Goal: Find specific page/section: Find specific page/section

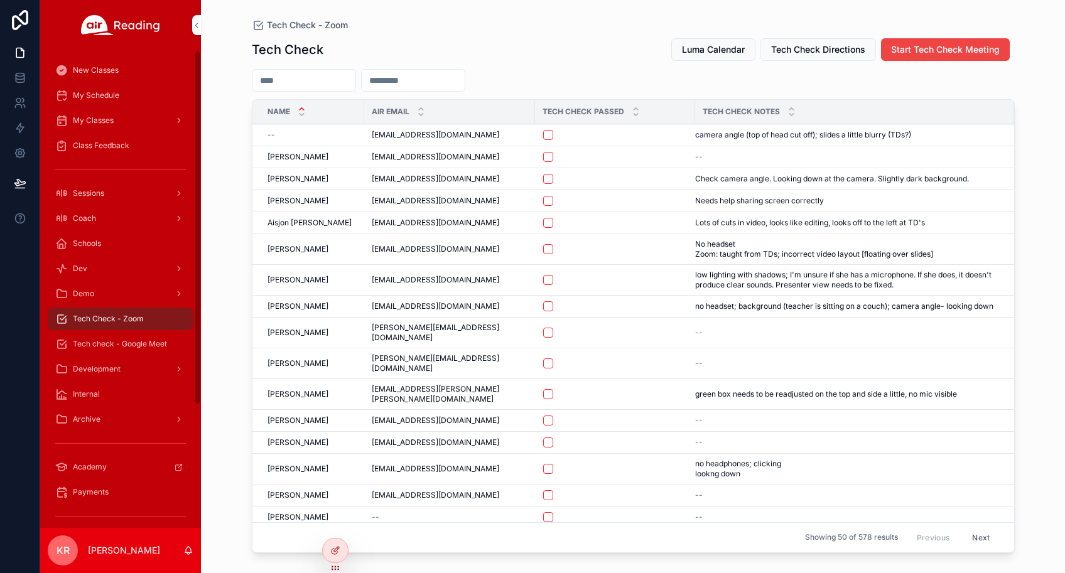
click at [691, 46] on span "Luma Calendar" at bounding box center [713, 49] width 63 height 13
click at [129, 338] on div "Tech check - Google Meet" at bounding box center [120, 344] width 131 height 20
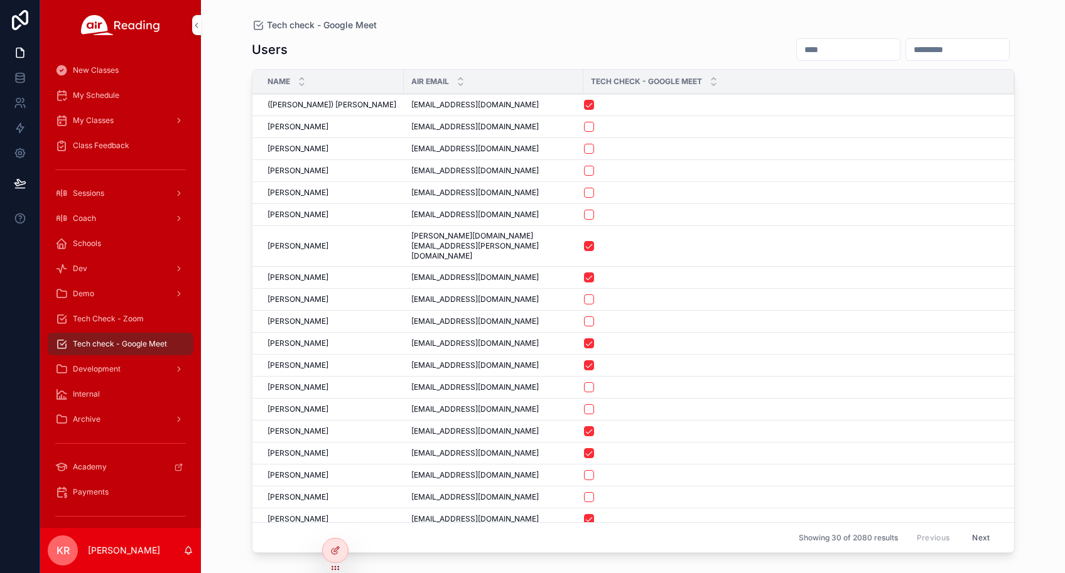
click at [912, 40] on div "scrollable content" at bounding box center [957, 49] width 104 height 23
click at [906, 56] on input "scrollable content" at bounding box center [957, 50] width 103 height 18
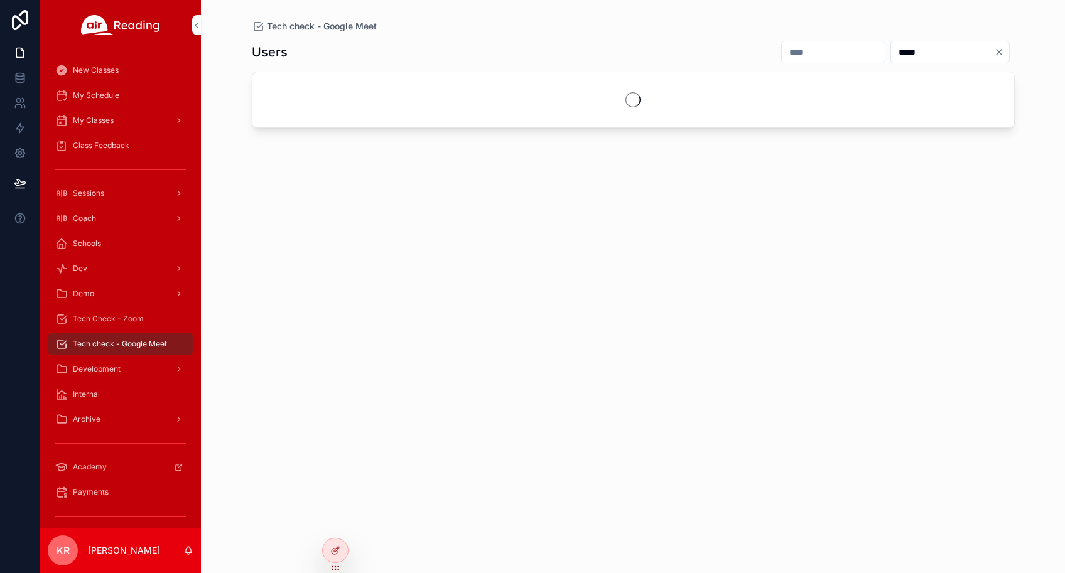
click at [891, 52] on input "*****" at bounding box center [942, 52] width 103 height 18
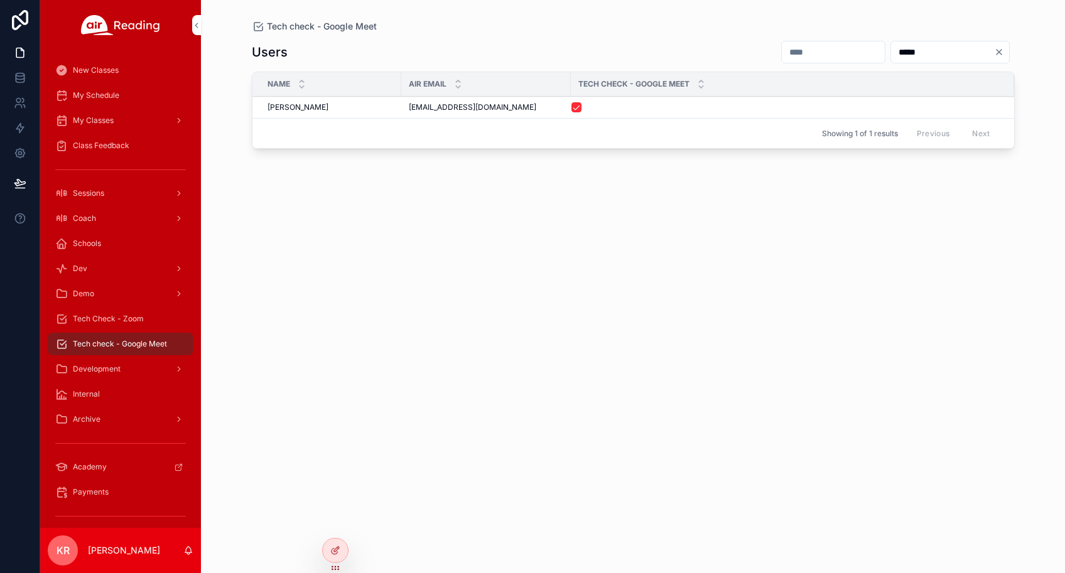
type input "*****"
drag, startPoint x: 488, startPoint y: 107, endPoint x: 407, endPoint y: 116, distance: 80.8
click at [407, 116] on td "[EMAIL_ADDRESS][DOMAIN_NAME] [EMAIL_ADDRESS][DOMAIN_NAME]" at bounding box center [486, 108] width 170 height 22
copy span "[EMAIL_ADDRESS][DOMAIN_NAME]"
drag, startPoint x: 153, startPoint y: 323, endPoint x: 195, endPoint y: 291, distance: 53.7
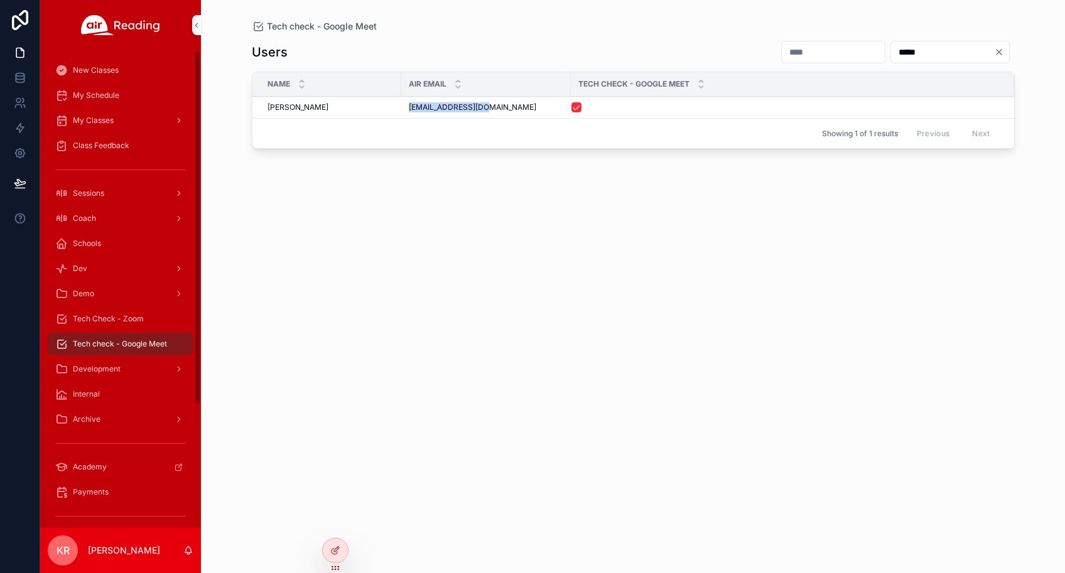
click at [153, 323] on div "Tech Check - Zoom" at bounding box center [120, 319] width 131 height 20
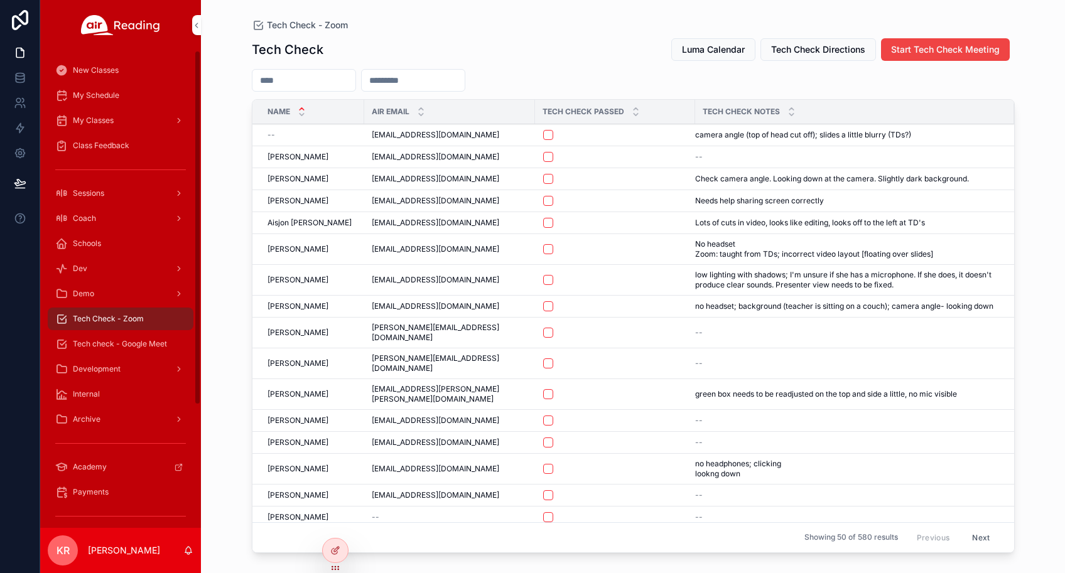
click at [429, 82] on input "scrollable content" at bounding box center [413, 81] width 103 height 18
paste input "**********"
type input "**********"
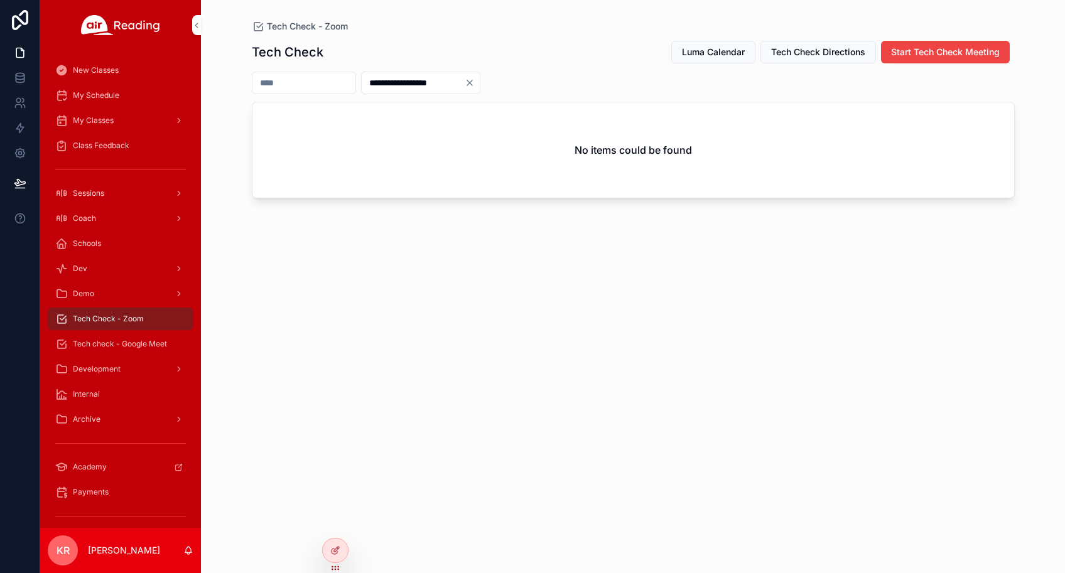
click at [475, 85] on icon "Clear" at bounding box center [470, 83] width 10 height 10
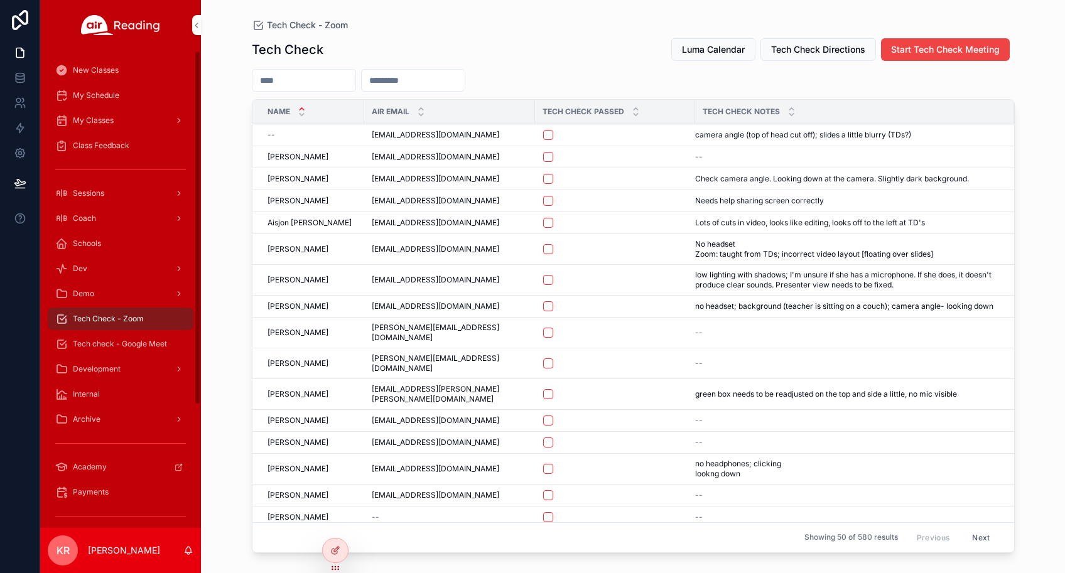
click at [121, 98] on div "My Schedule" at bounding box center [120, 95] width 131 height 20
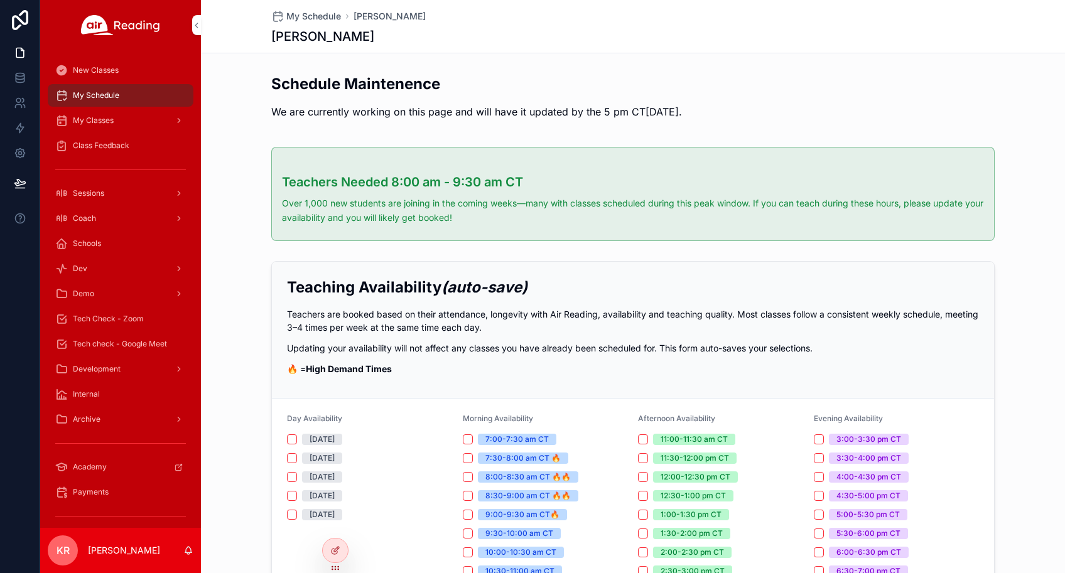
click at [0, 0] on icon at bounding box center [0, 0] width 0 height 0
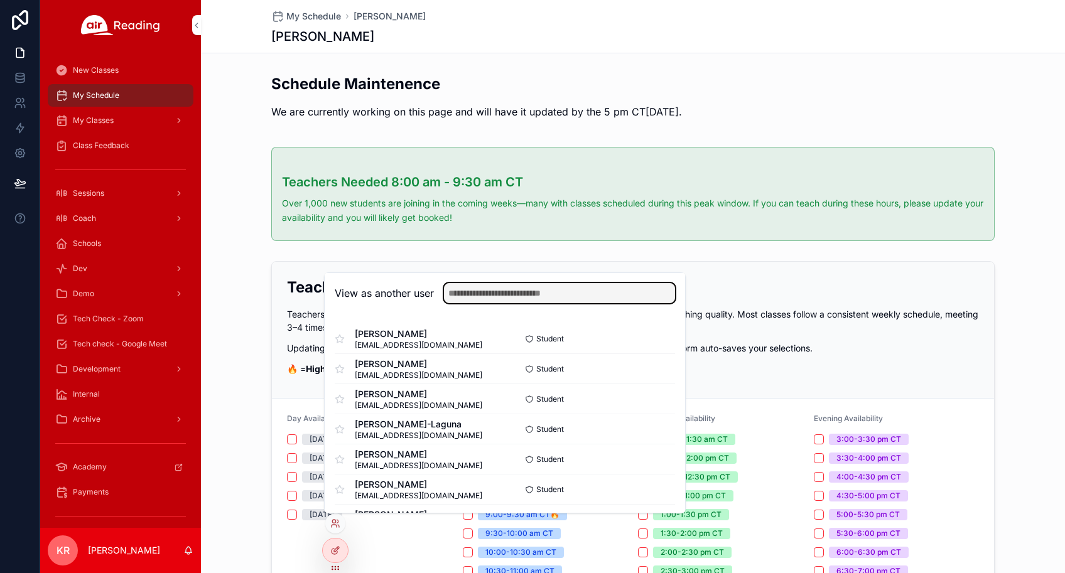
click at [533, 288] on input "text" at bounding box center [559, 293] width 231 height 20
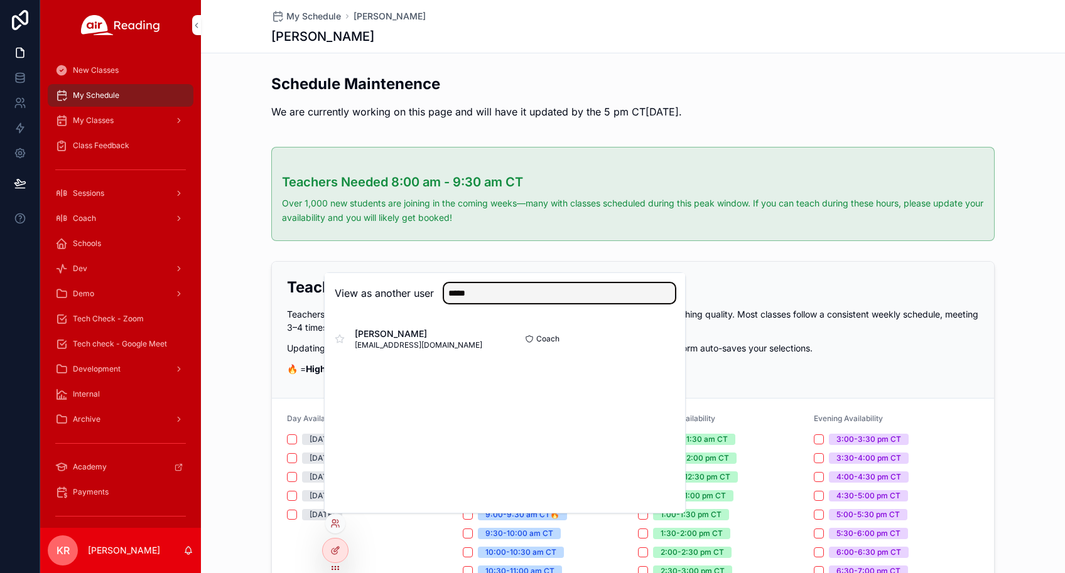
type input "*****"
click at [0, 0] on button "Select" at bounding box center [0, 0] width 0 height 0
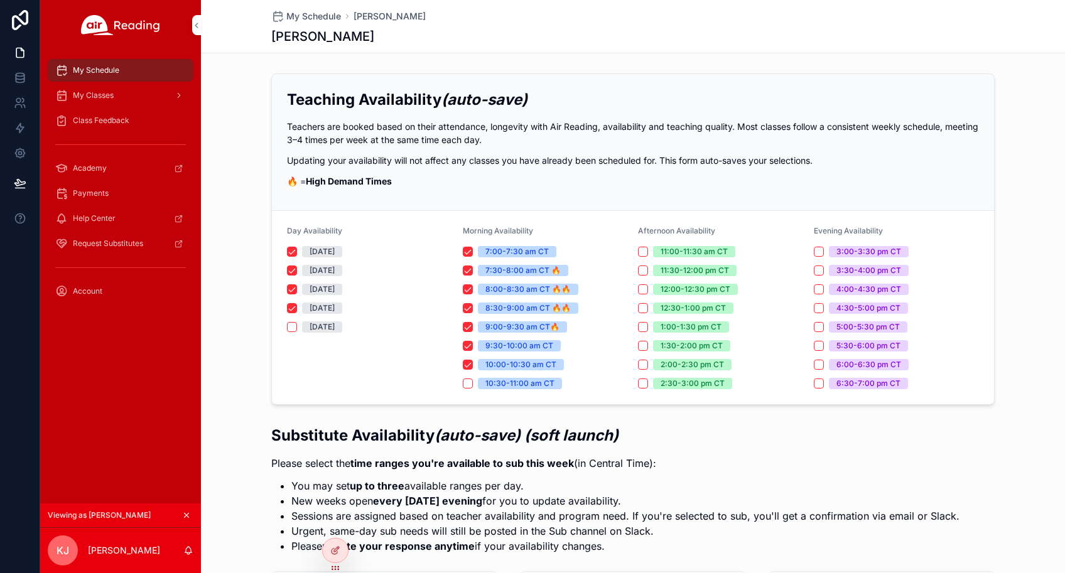
click at [127, 100] on div "My Classes" at bounding box center [120, 95] width 131 height 20
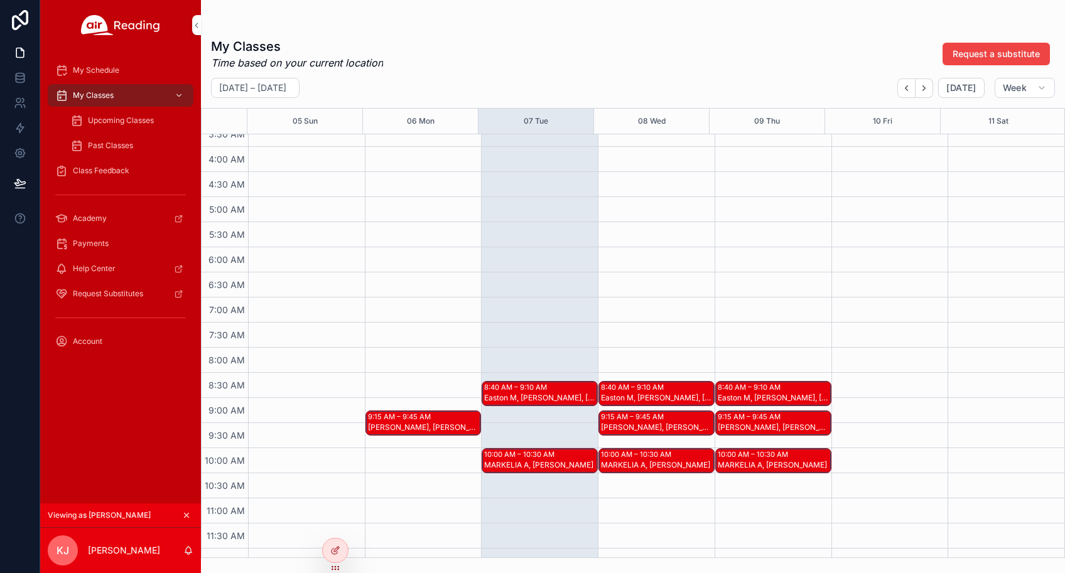
scroll to position [251, 0]
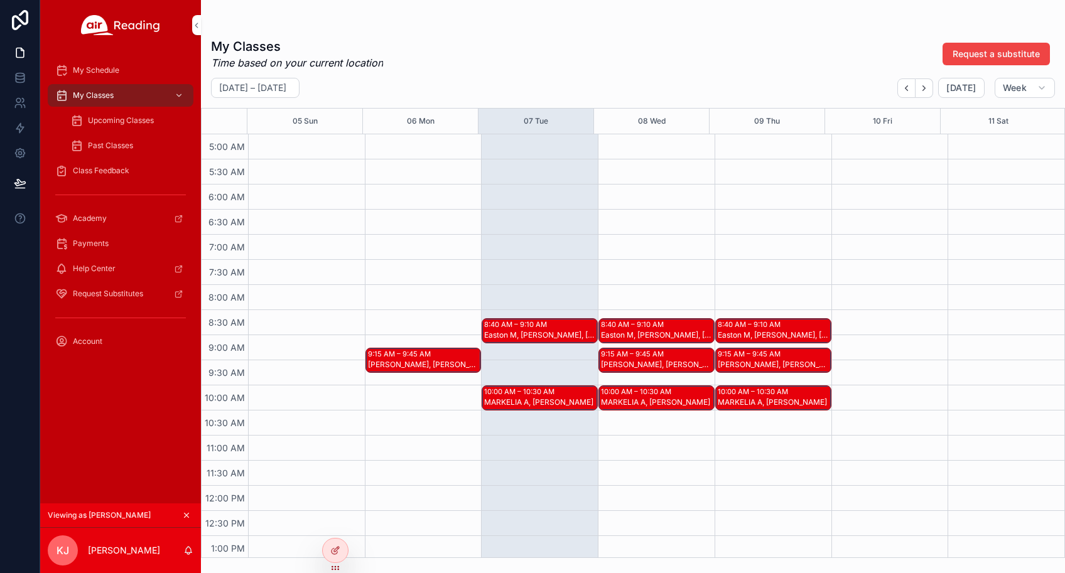
click at [542, 330] on div "Easton M, Gabriel H, Blaklynn P" at bounding box center [540, 335] width 112 height 11
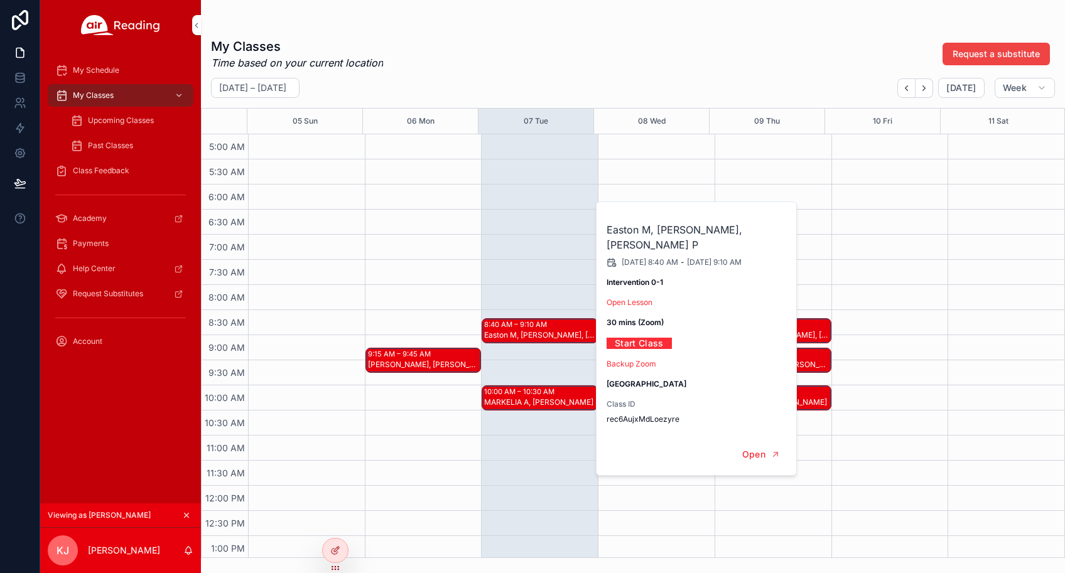
click at [529, 397] on div "MARKELIA A, Dylan C" at bounding box center [540, 402] width 112 height 10
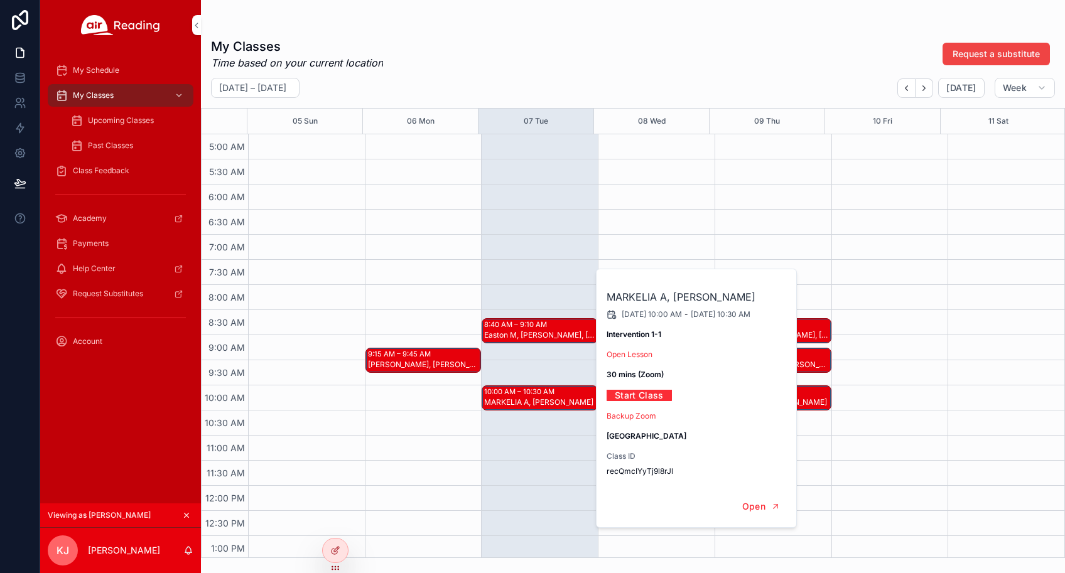
click at [629, 357] on link "Open Lesson" at bounding box center [629, 354] width 46 height 9
click at [677, 78] on div "October 05 – 11 Today Week" at bounding box center [633, 88] width 864 height 20
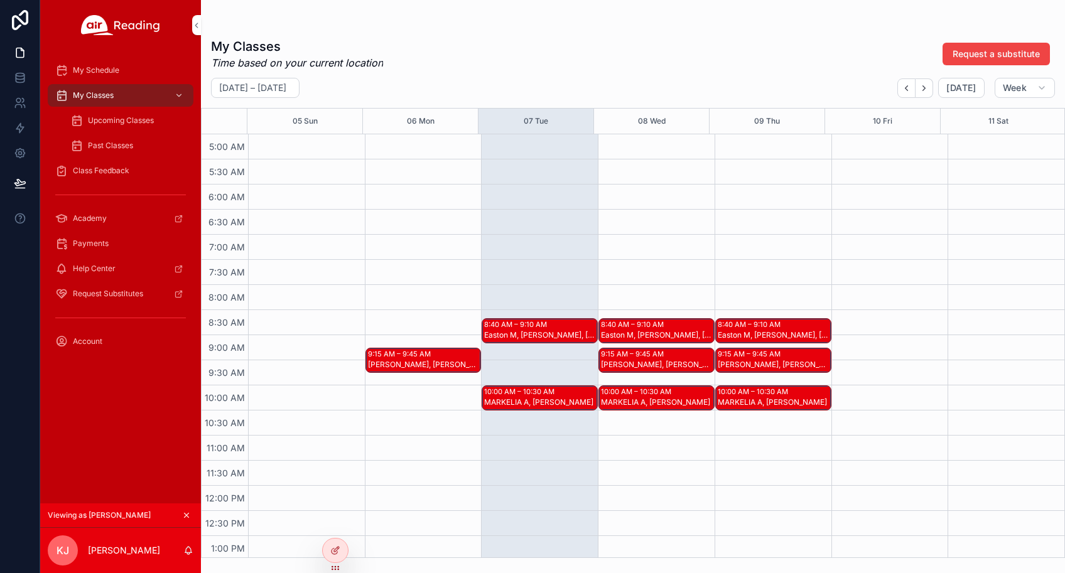
click at [185, 517] on icon "scrollable content" at bounding box center [187, 516] width 4 height 4
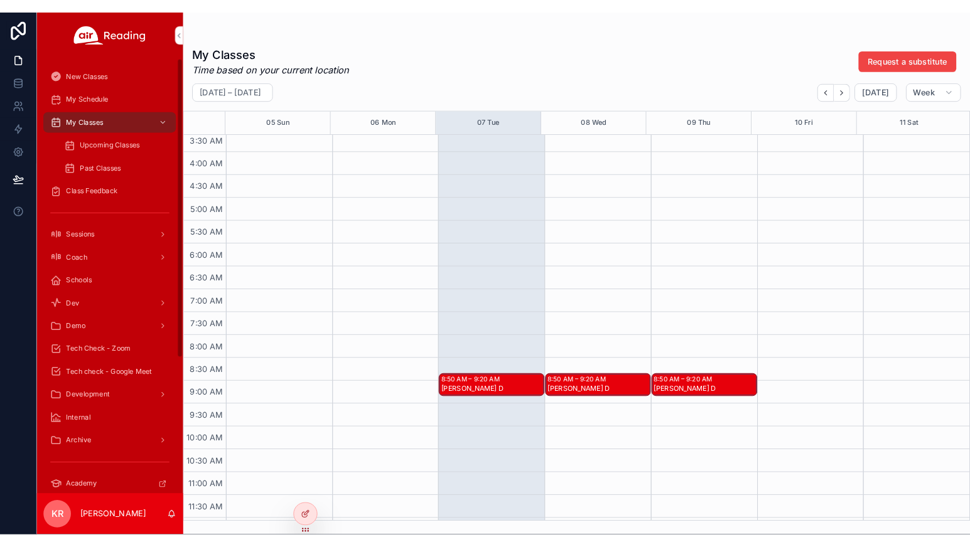
scroll to position [188, 0]
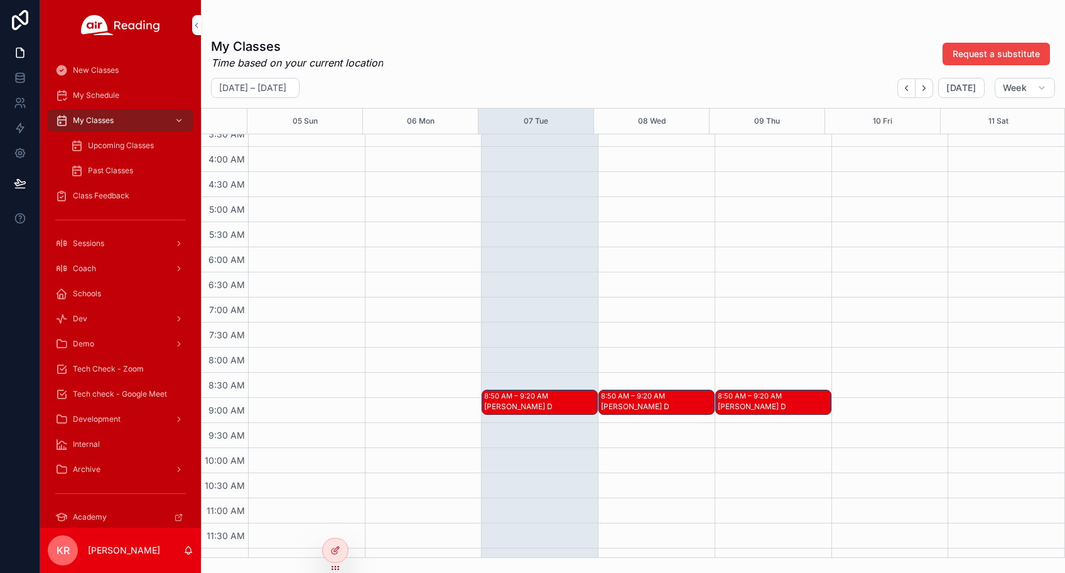
click at [524, 396] on div "8:50 AM – 9:20 AM" at bounding box center [517, 396] width 67 height 10
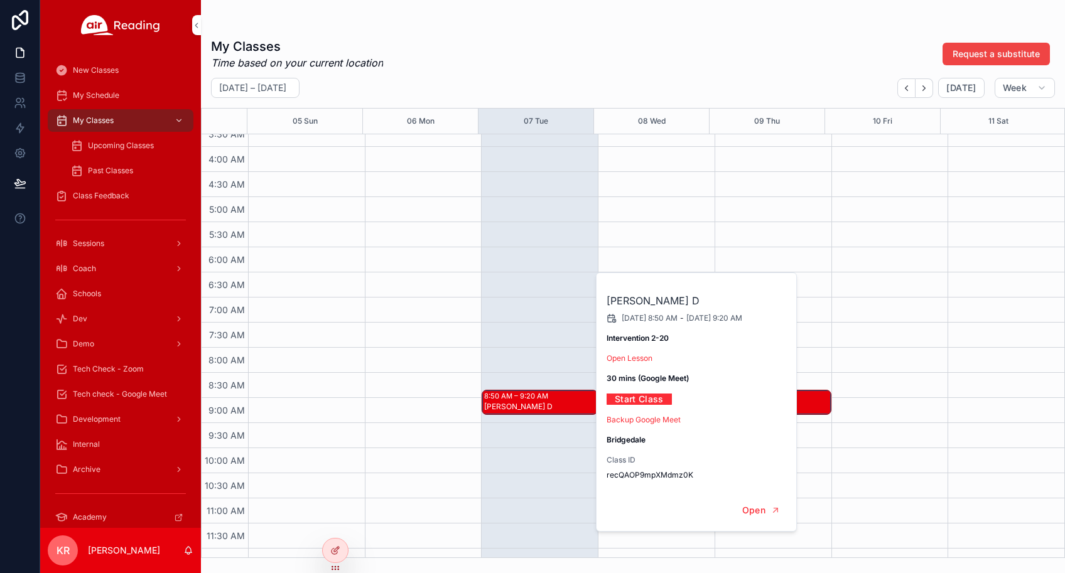
click at [622, 360] on link "Open Lesson" at bounding box center [629, 357] width 46 height 9
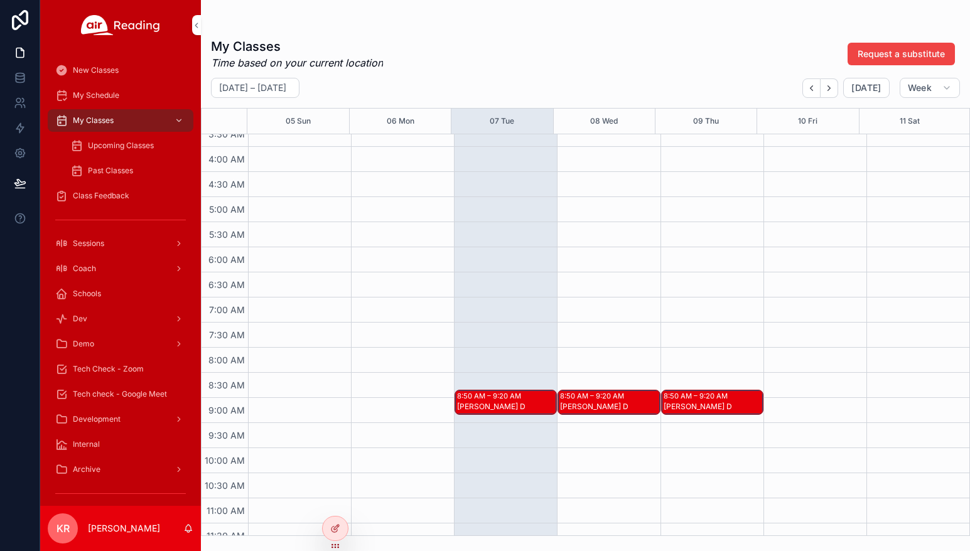
click at [474, 406] on div "8:50 AM – 9:20 AM Daron D" at bounding box center [505, 403] width 101 height 24
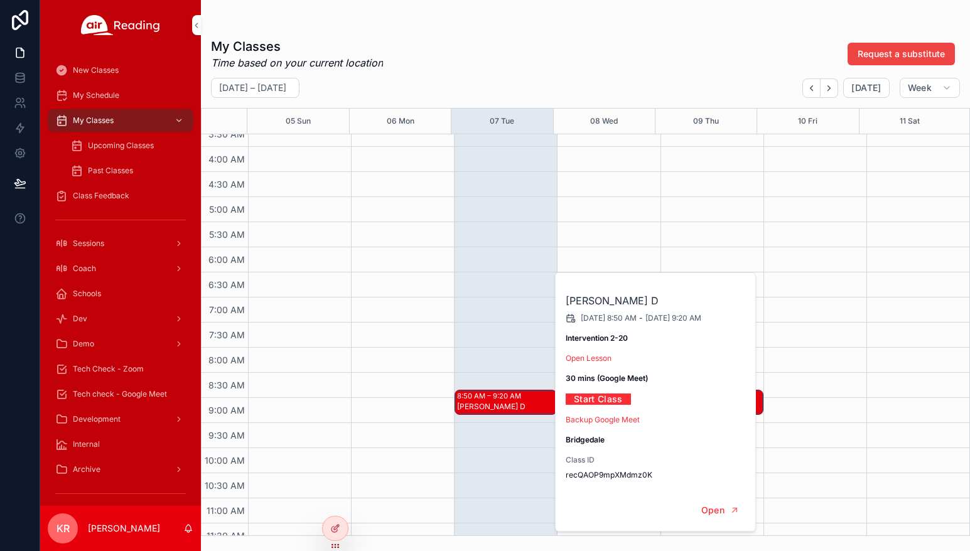
click at [583, 360] on link "Open Lesson" at bounding box center [589, 357] width 46 height 9
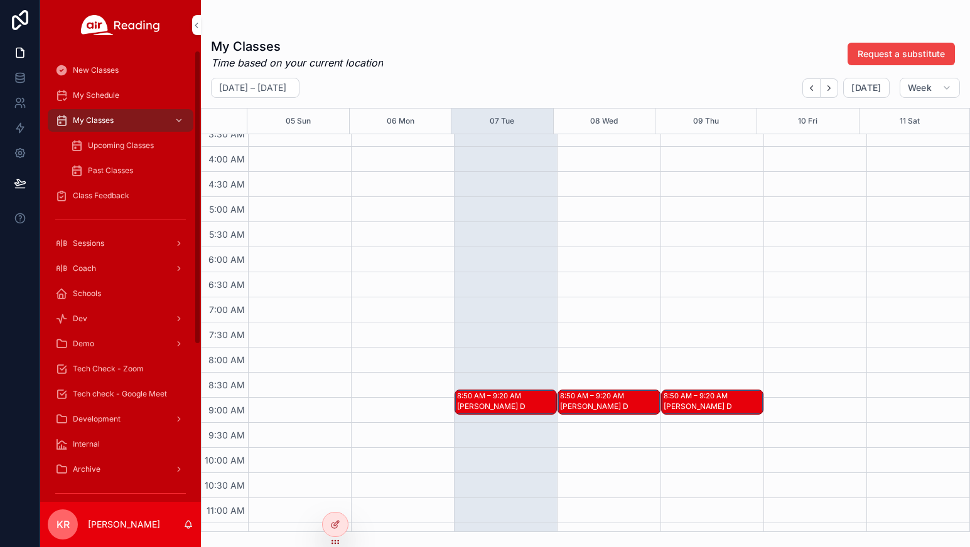
click at [122, 393] on span "Tech check - Google Meet" at bounding box center [120, 394] width 94 height 10
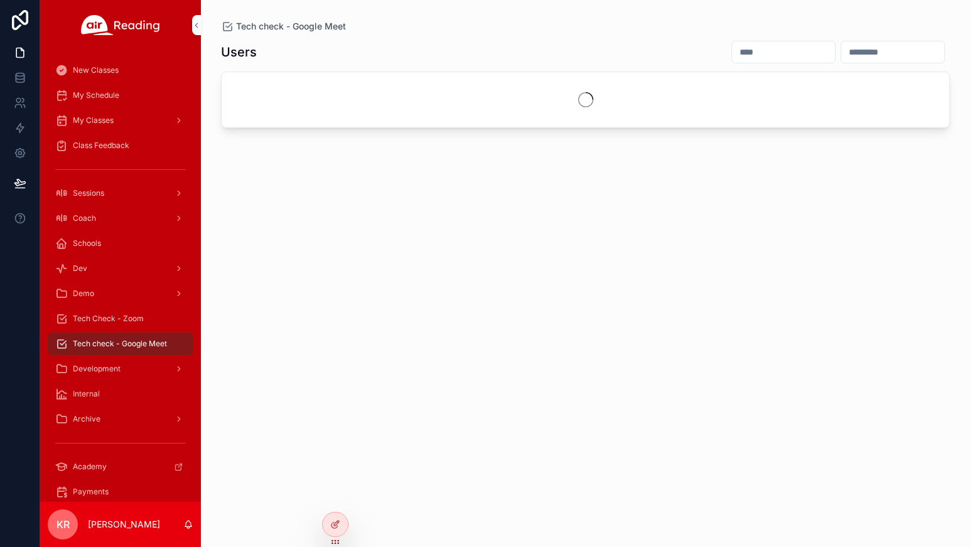
click at [732, 51] on input "scrollable content" at bounding box center [783, 52] width 103 height 18
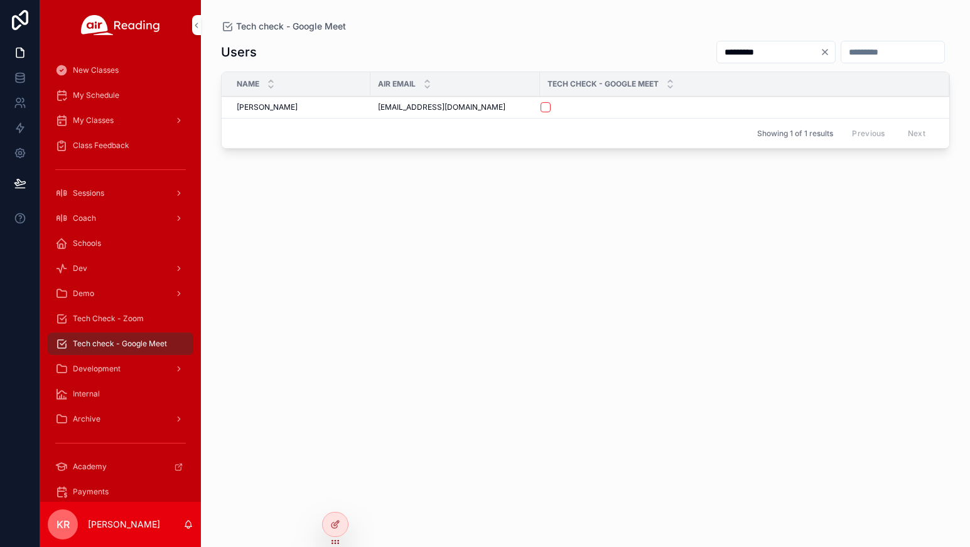
type input "*********"
drag, startPoint x: 467, startPoint y: 105, endPoint x: 369, endPoint y: 112, distance: 98.8
click at [369, 112] on tr "Joseph DeMartino Joseph DeMartino jwdemartgse@gmail.com jwdemartgse@gmail.com" at bounding box center [586, 108] width 728 height 22
copy tr "Joseph DeMartino jwdemartgse@gmail.com"
click at [126, 320] on span "Tech Check - Zoom" at bounding box center [108, 319] width 71 height 10
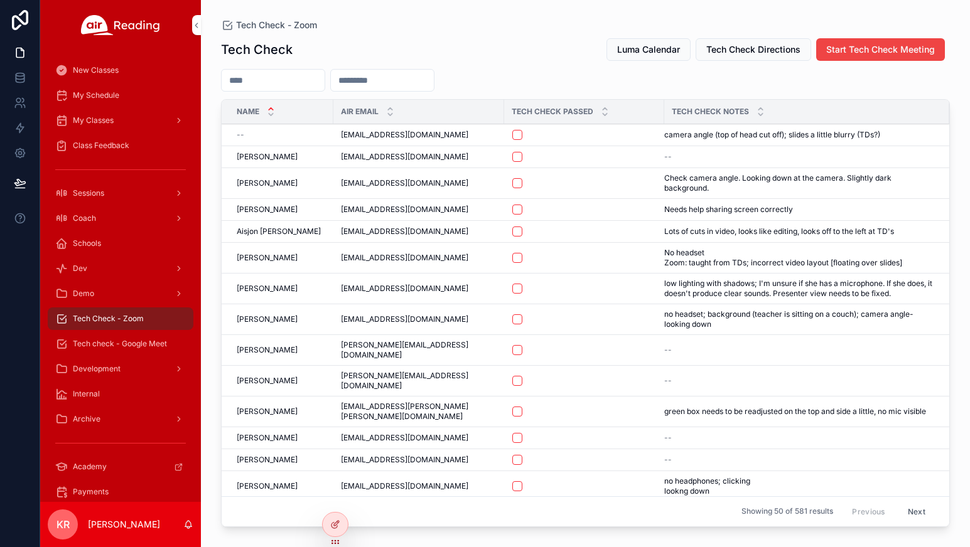
drag, startPoint x: 387, startPoint y: 73, endPoint x: 402, endPoint y: 77, distance: 16.0
click at [387, 73] on input "scrollable content" at bounding box center [382, 81] width 103 height 18
paste input "**********"
type input "**********"
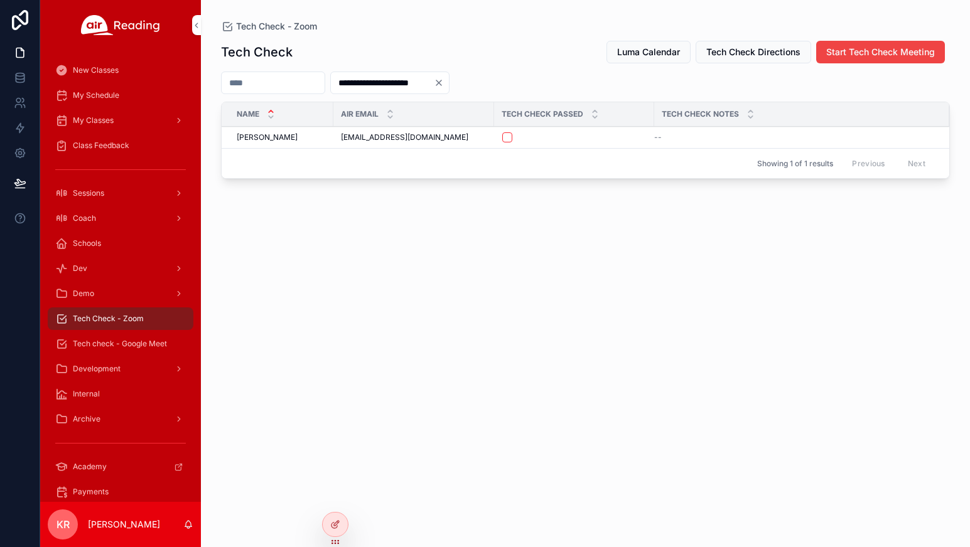
click at [444, 80] on icon "Clear" at bounding box center [439, 83] width 10 height 10
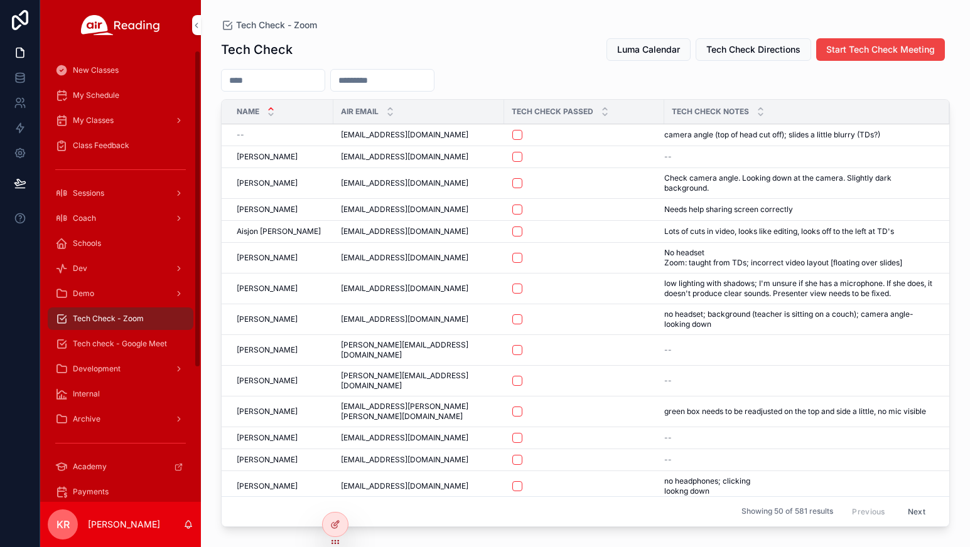
click at [109, 98] on span "My Schedule" at bounding box center [96, 95] width 46 height 10
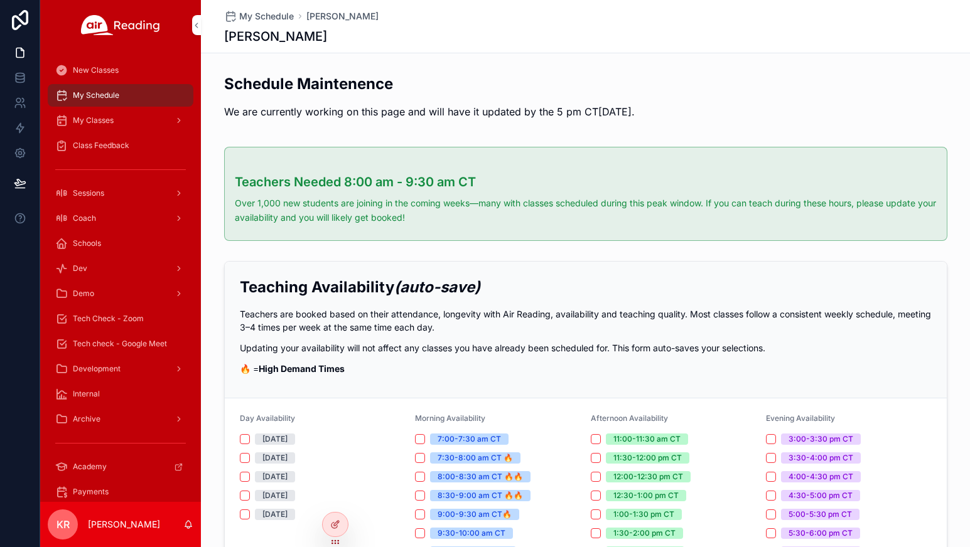
click at [0, 0] on icon at bounding box center [0, 0] width 0 height 0
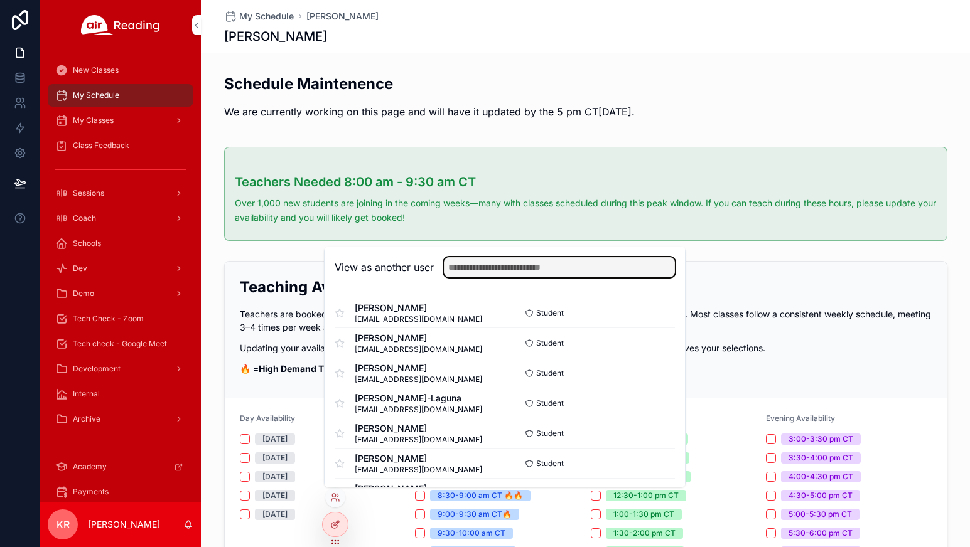
click at [477, 270] on input "text" at bounding box center [559, 267] width 231 height 20
type input "*****"
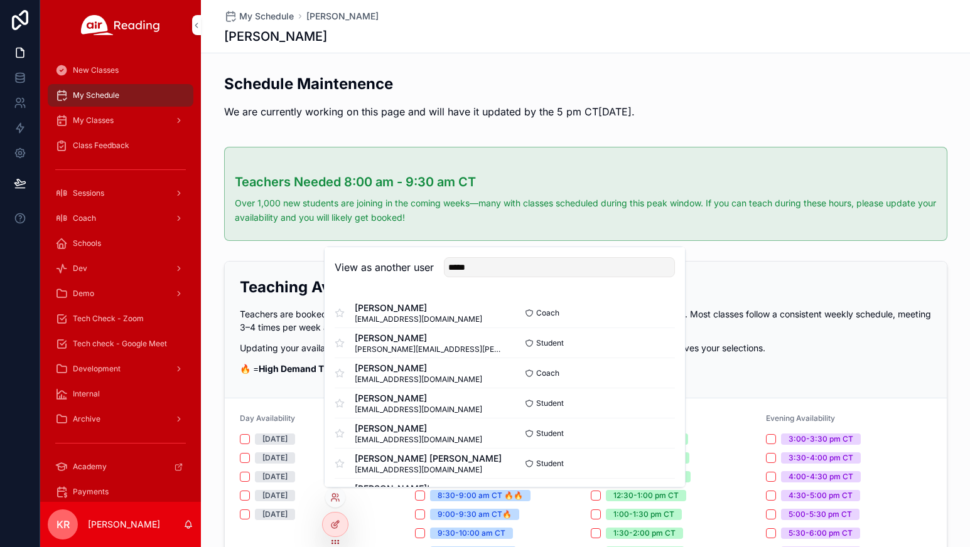
click at [0, 0] on button "Select" at bounding box center [0, 0] width 0 height 0
